Goal: Check status: Check status

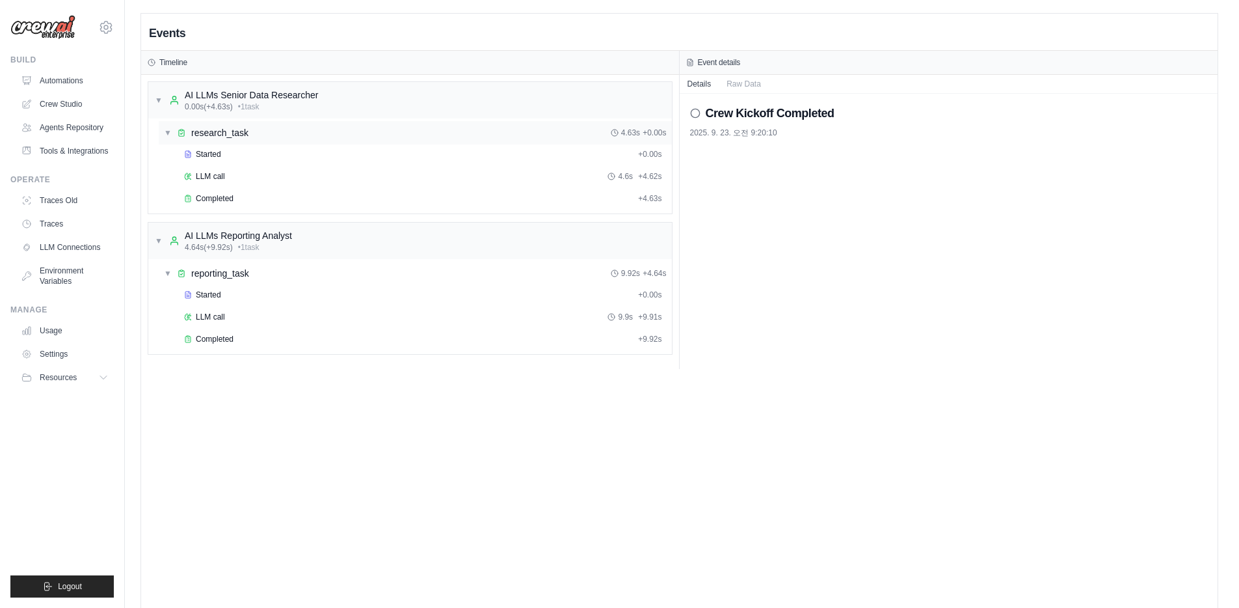
click at [328, 133] on div "▼ research_task 4.63s + 0.00s" at bounding box center [415, 132] width 513 height 23
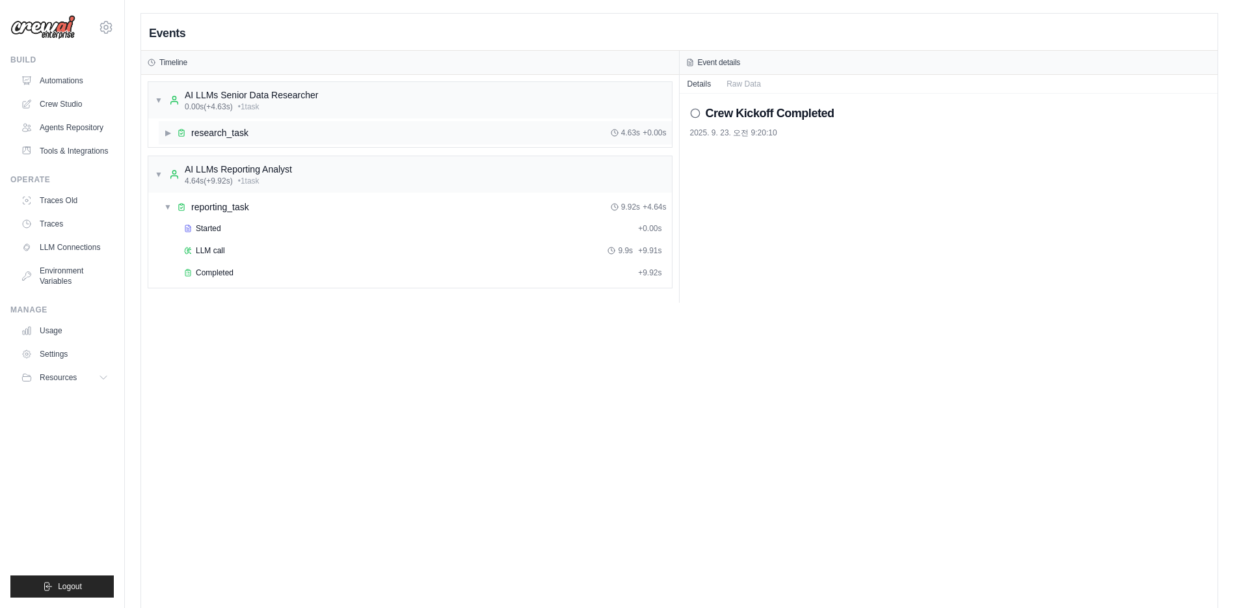
click at [328, 133] on div "▶ research_task 4.63s + 0.00s" at bounding box center [415, 132] width 513 height 23
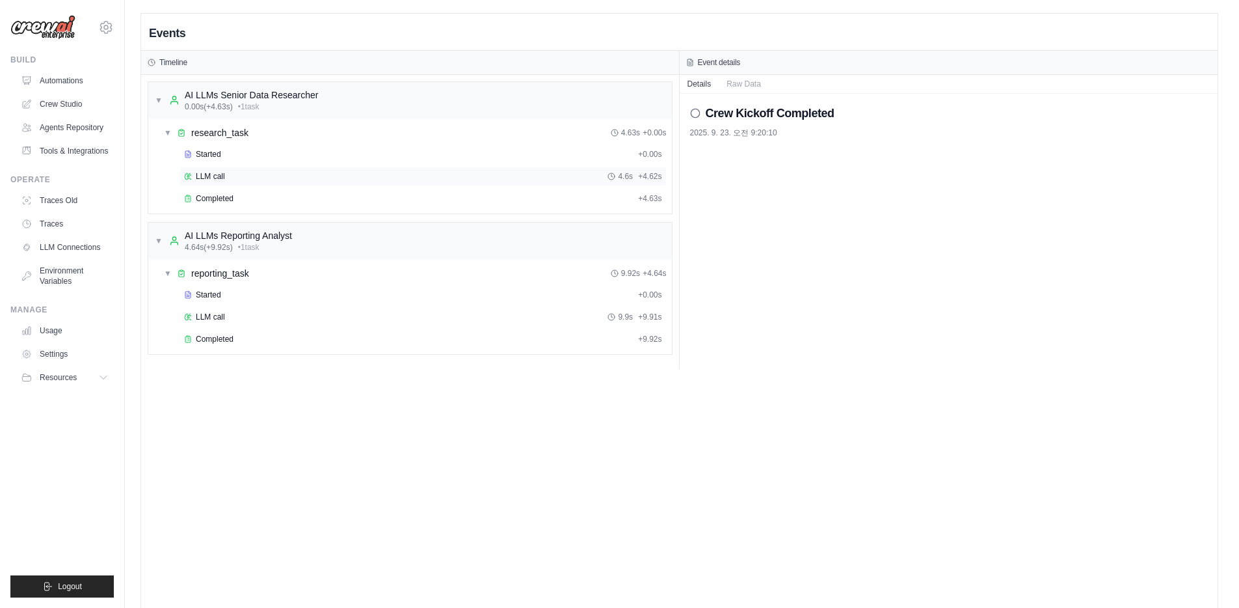
click at [243, 175] on div "LLM call 4.6s + 4.62s" at bounding box center [423, 176] width 478 height 10
click at [237, 157] on div "Started" at bounding box center [408, 154] width 449 height 10
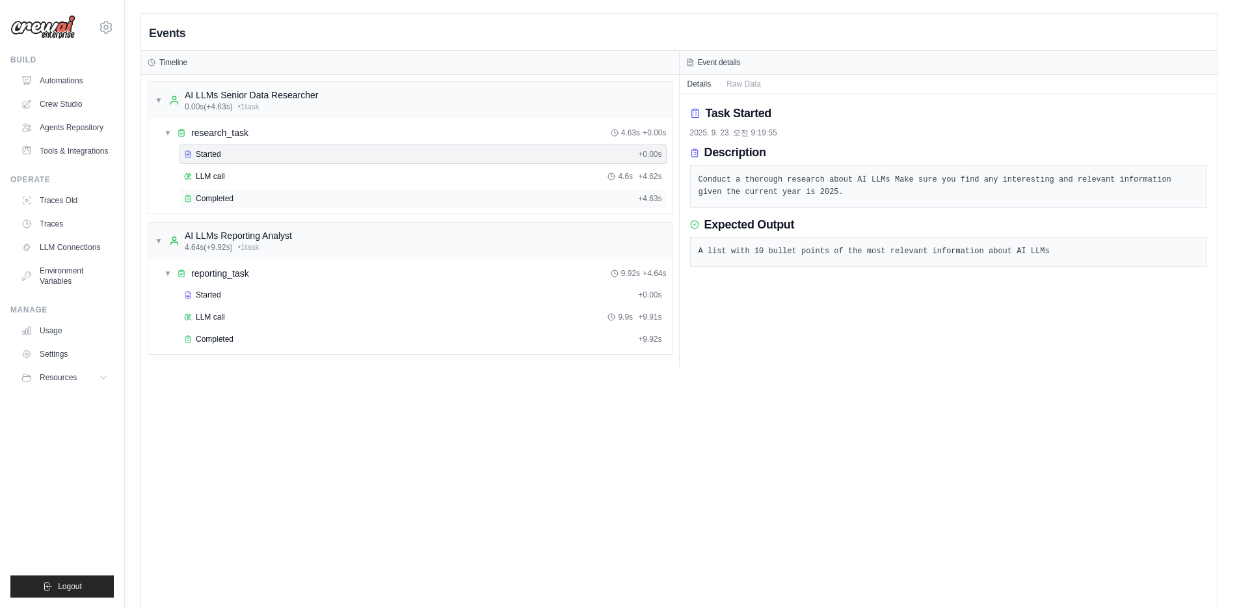
click at [240, 198] on div "Completed" at bounding box center [408, 198] width 449 height 10
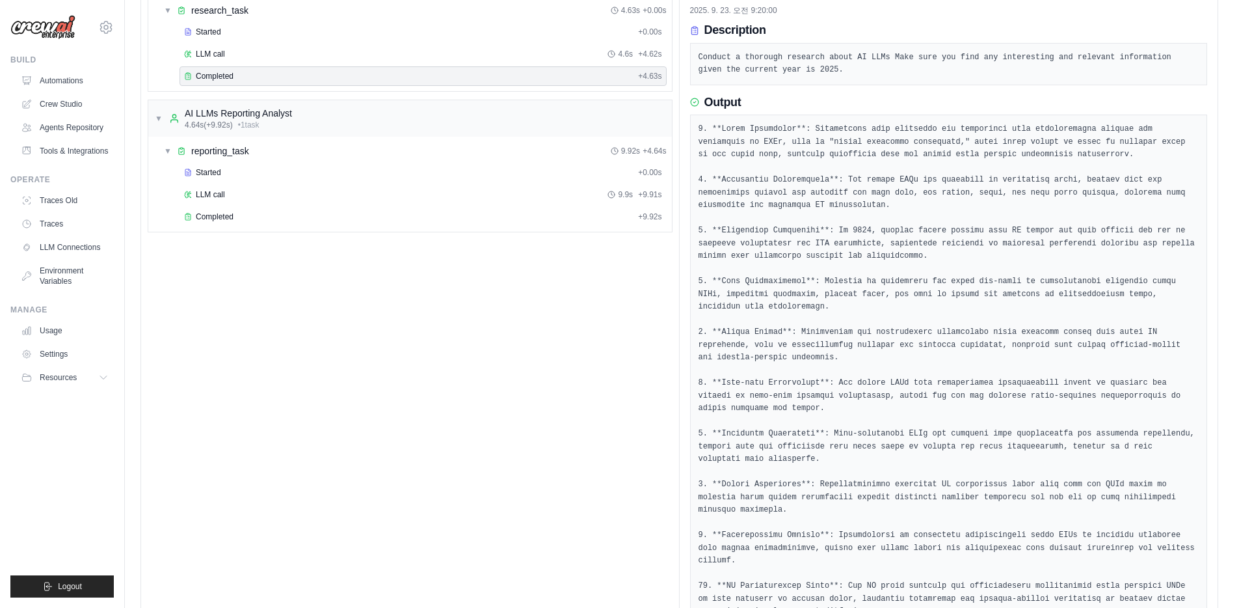
scroll to position [186, 0]
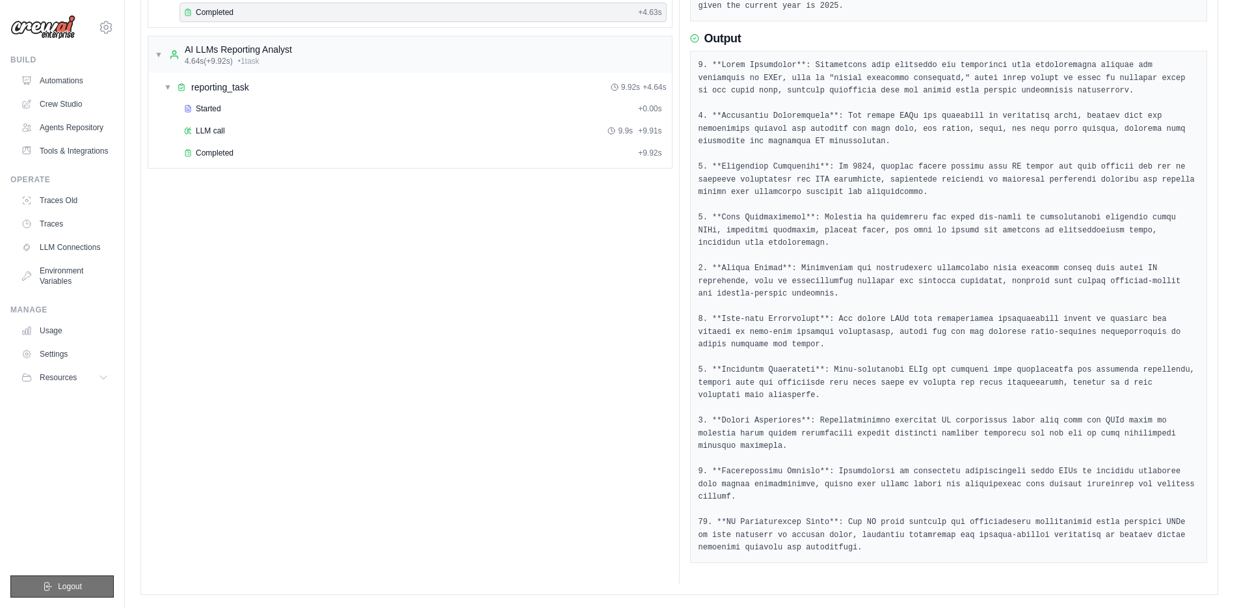
click at [77, 593] on button "Logout" at bounding box center [61, 586] width 103 height 22
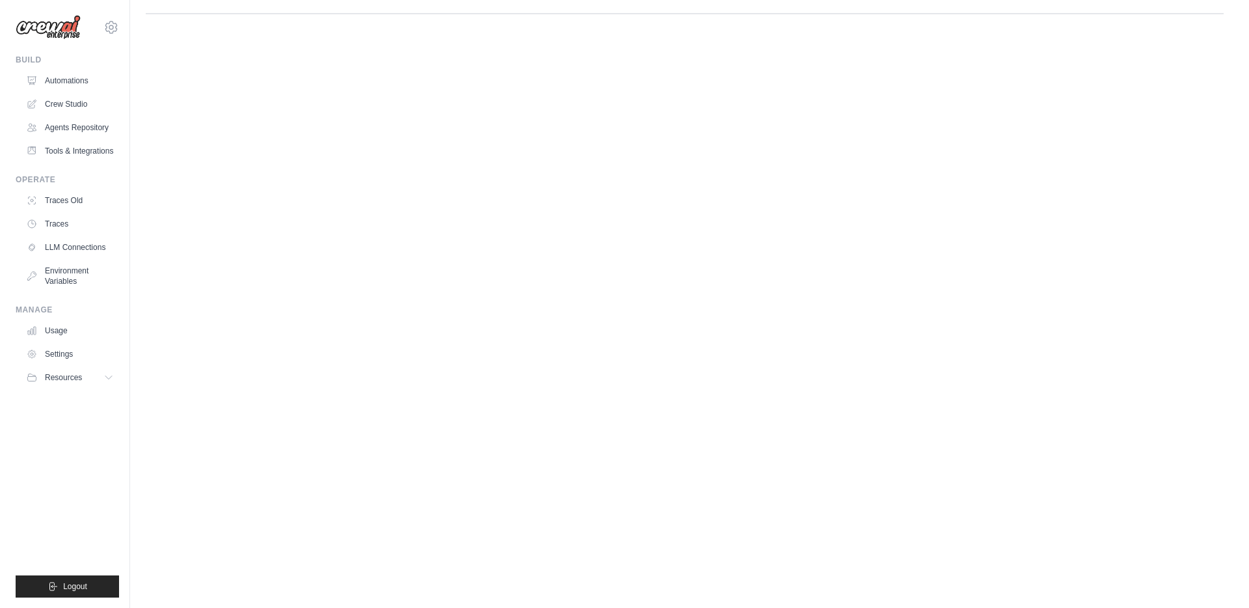
scroll to position [0, 0]
click at [101, 592] on button "Logout" at bounding box center [61, 586] width 103 height 22
click at [142, 505] on body "[EMAIL_ADDRESS][DOMAIN_NAME] Settings Build Automations Resources" at bounding box center [624, 304] width 1249 height 608
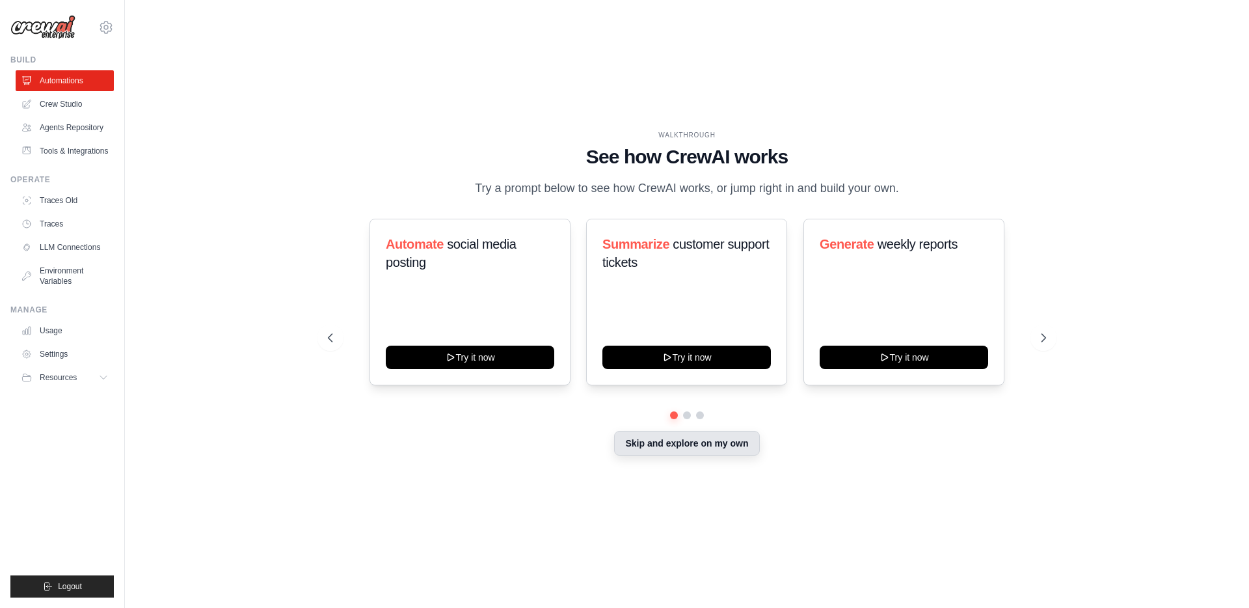
click at [718, 446] on button "Skip and explore on my own" at bounding box center [686, 443] width 145 height 25
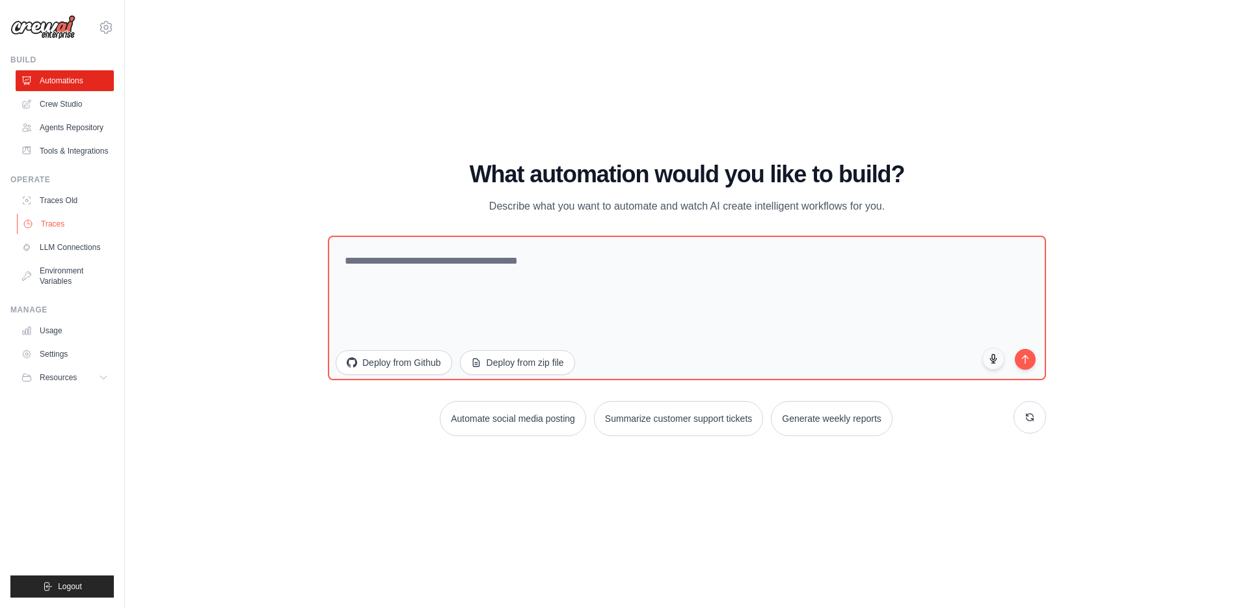
click at [83, 222] on link "Traces" at bounding box center [66, 223] width 98 height 21
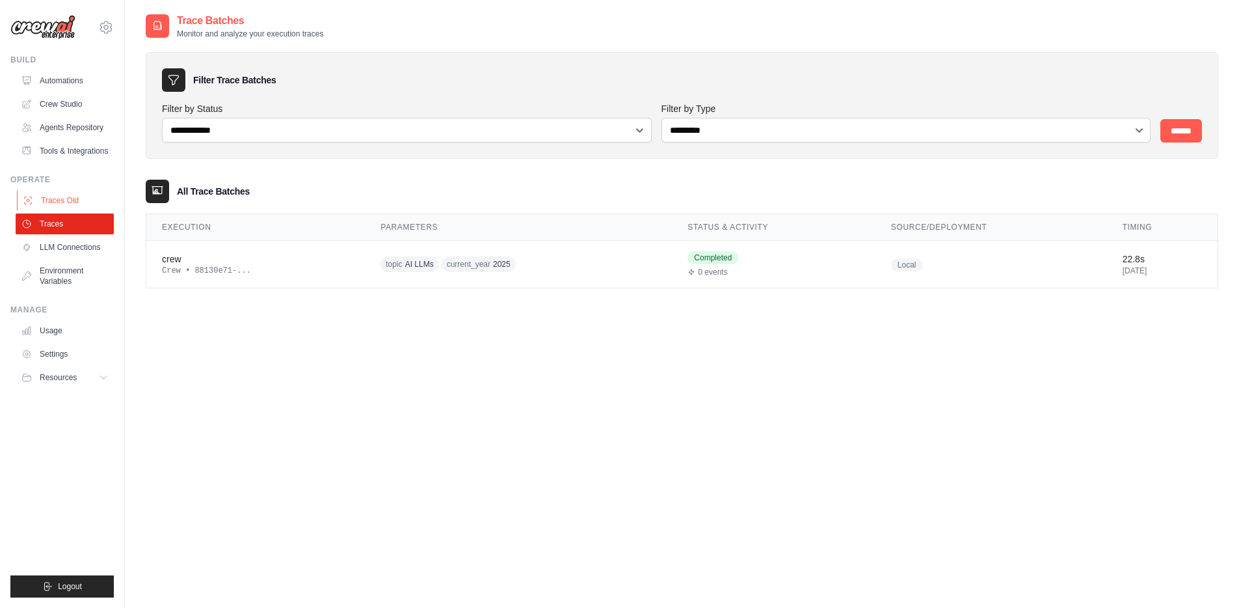
click at [57, 200] on link "Traces Old" at bounding box center [66, 200] width 98 height 21
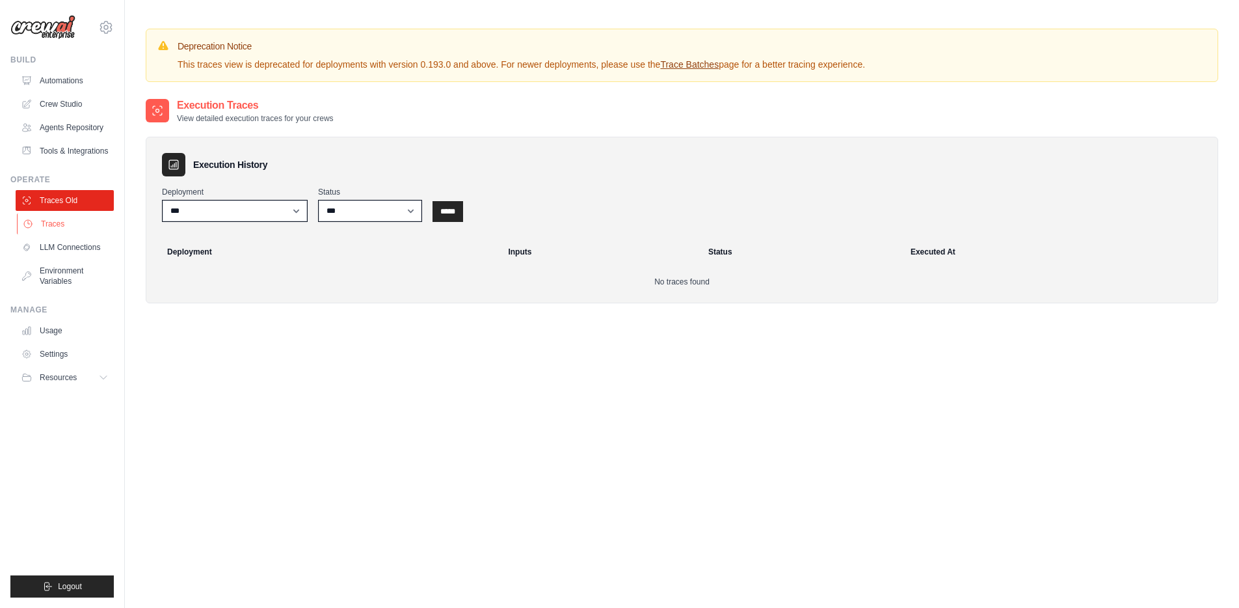
click at [90, 228] on link "Traces" at bounding box center [66, 223] width 98 height 21
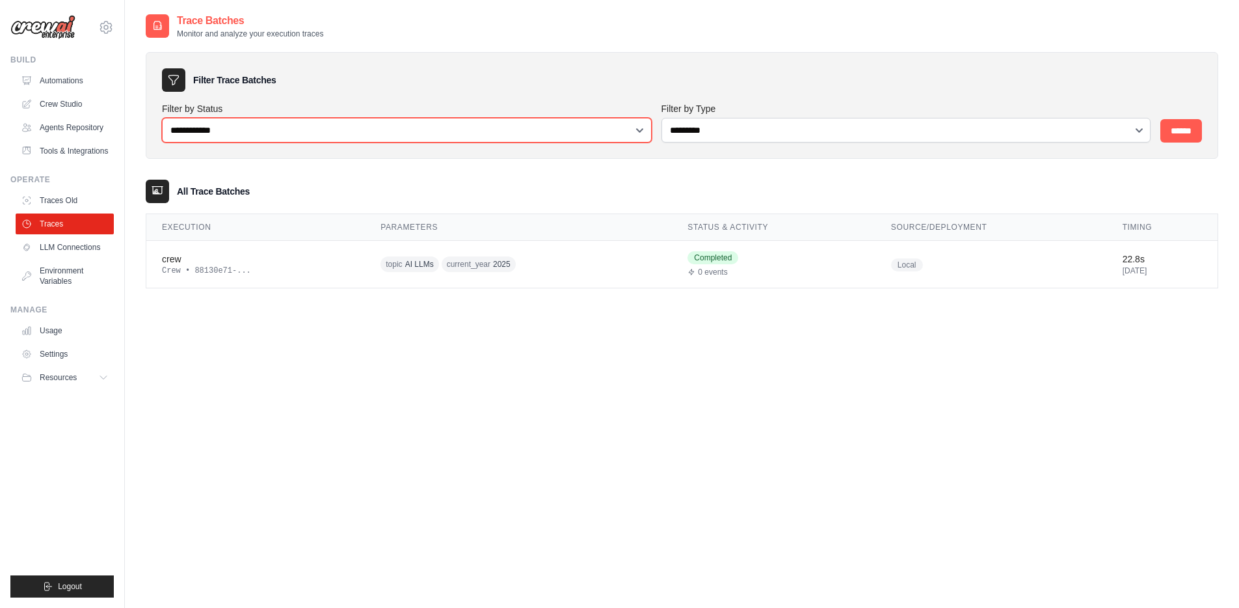
click at [608, 130] on select "**********" at bounding box center [407, 130] width 490 height 25
click at [162, 118] on select "**********" at bounding box center [407, 130] width 490 height 25
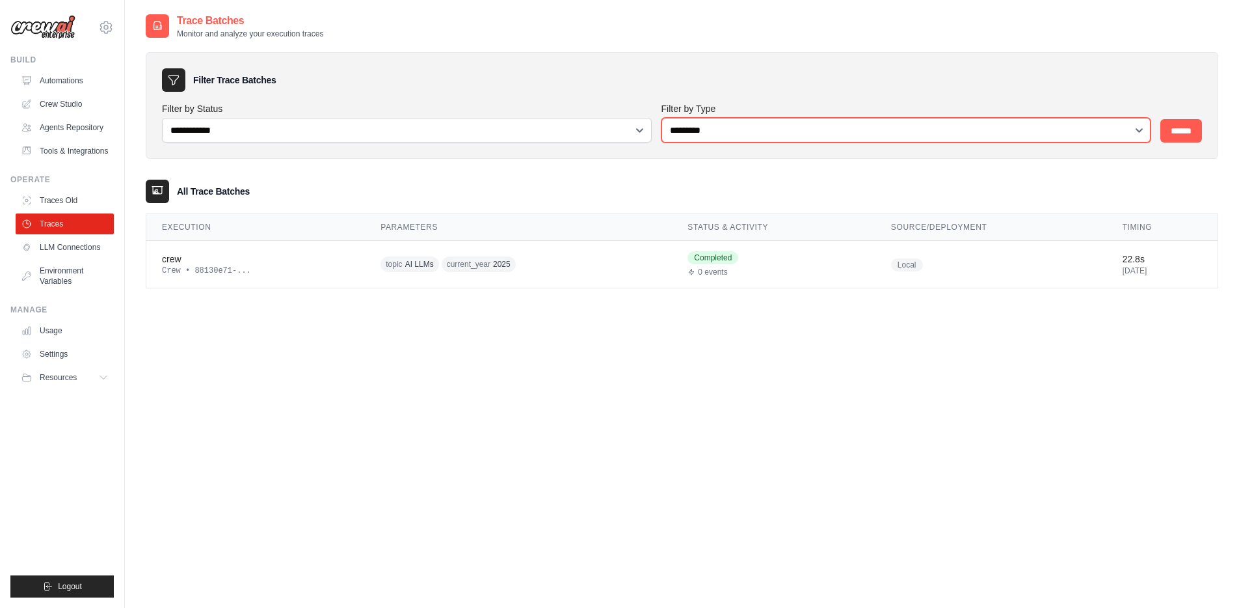
click at [798, 124] on select "**********" at bounding box center [907, 130] width 490 height 25
click at [247, 263] on div "crew" at bounding box center [255, 258] width 187 height 13
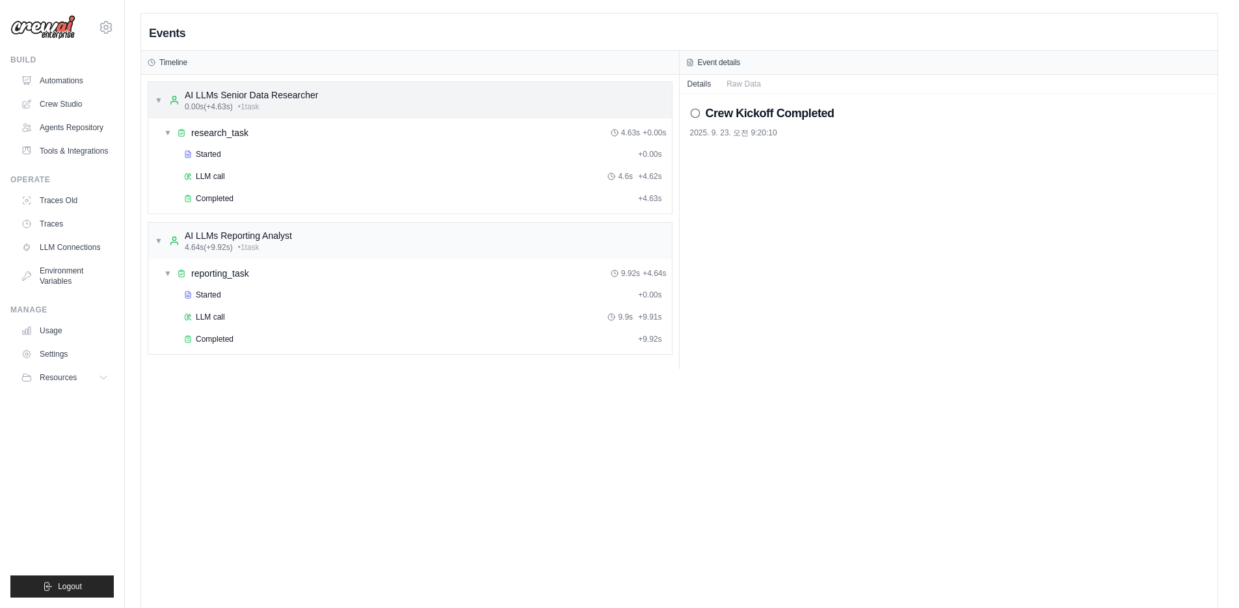
click at [281, 109] on div "0.00s (+4.63s) • 1 task" at bounding box center [251, 106] width 133 height 10
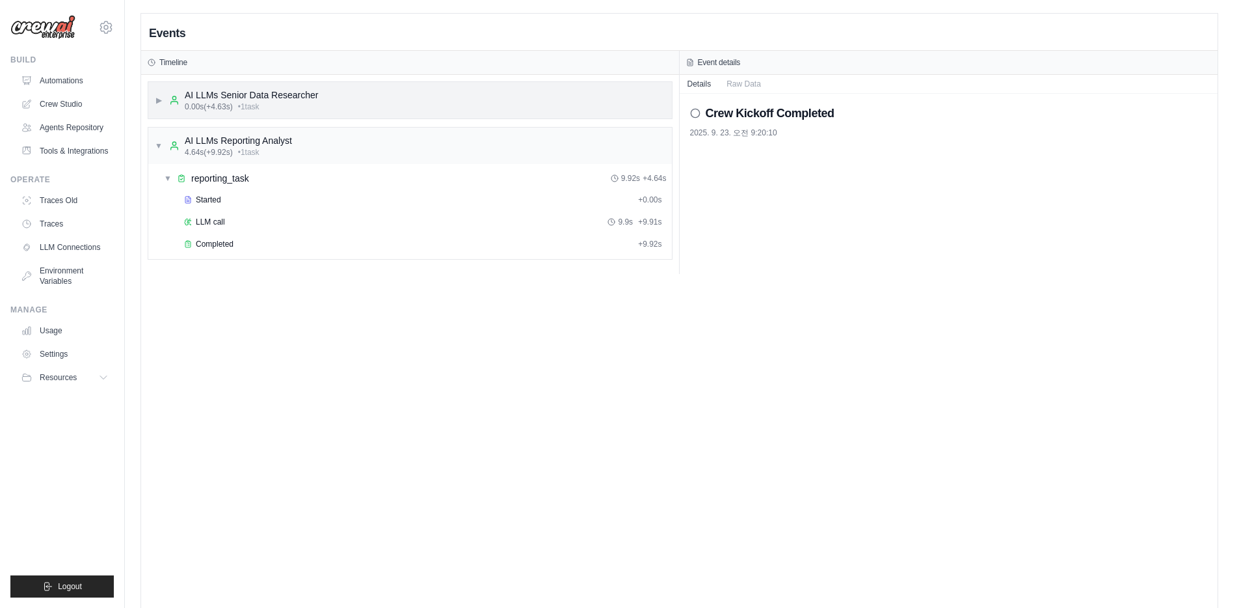
click at [281, 109] on div "0.00s (+4.63s) • 1 task" at bounding box center [251, 106] width 133 height 10
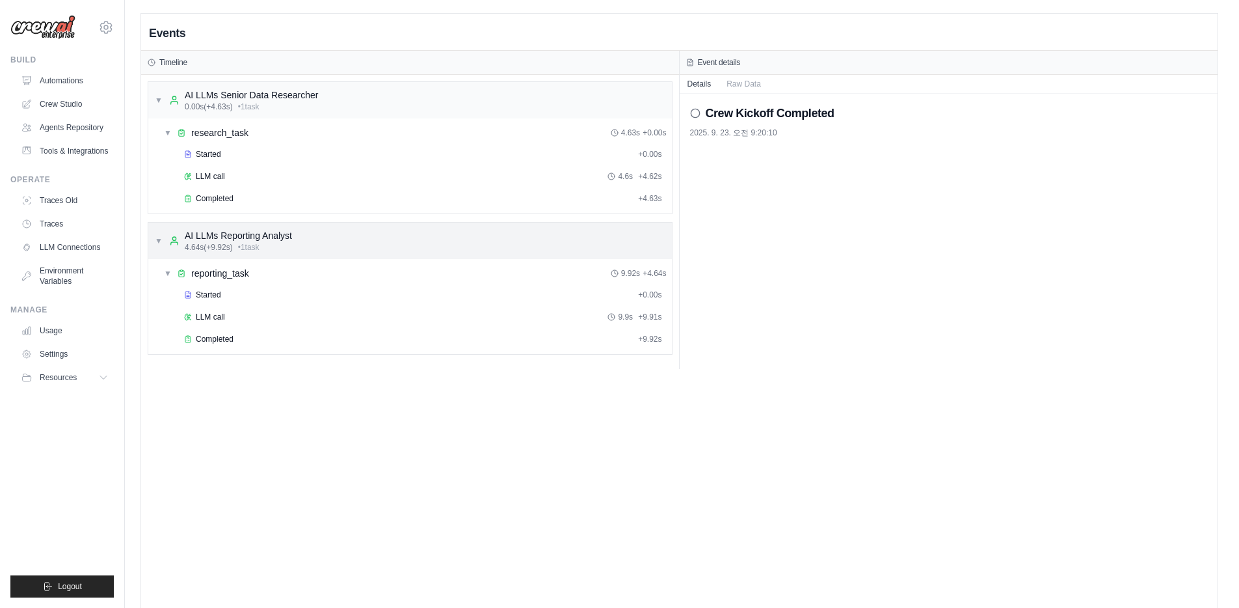
click at [274, 239] on div "AI LLMs Reporting Analyst" at bounding box center [238, 235] width 107 height 13
click at [583, 455] on div "Events Timeline ▼ AI LLMs Senior Data Researcher 0.00s (+4.63s) • 1 task ▼ rese…" at bounding box center [679, 318] width 1077 height 608
